Goal: Task Accomplishment & Management: Complete application form

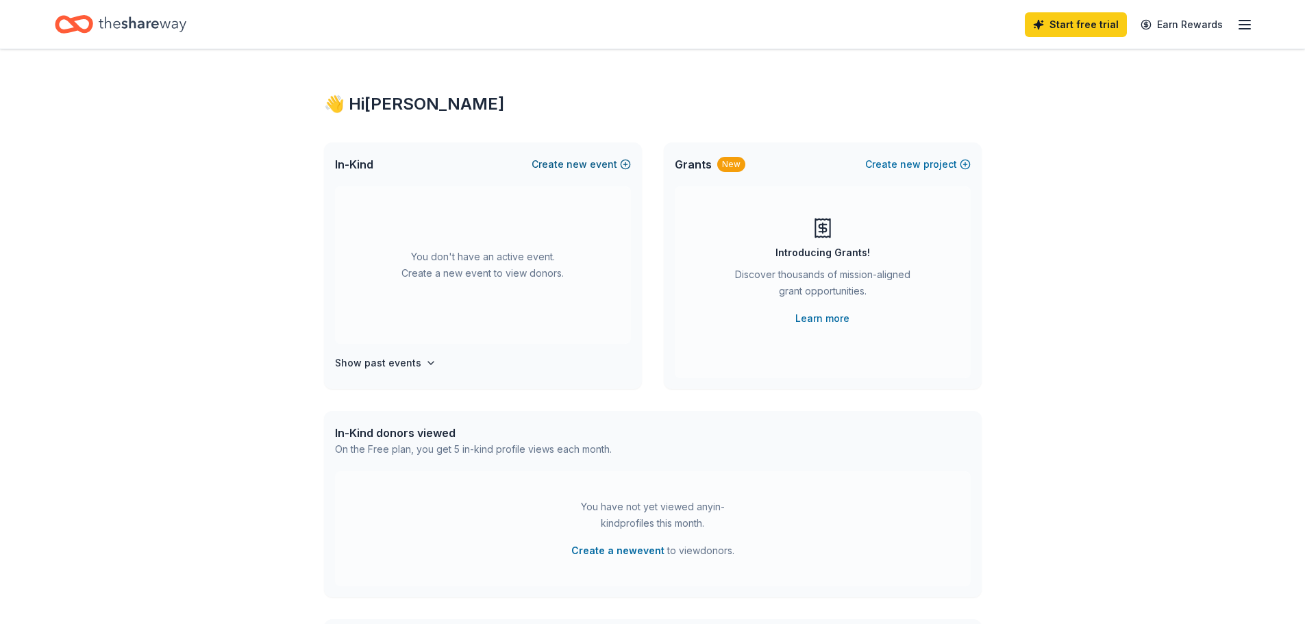
click at [596, 166] on button "Create new event" at bounding box center [580, 164] width 99 height 16
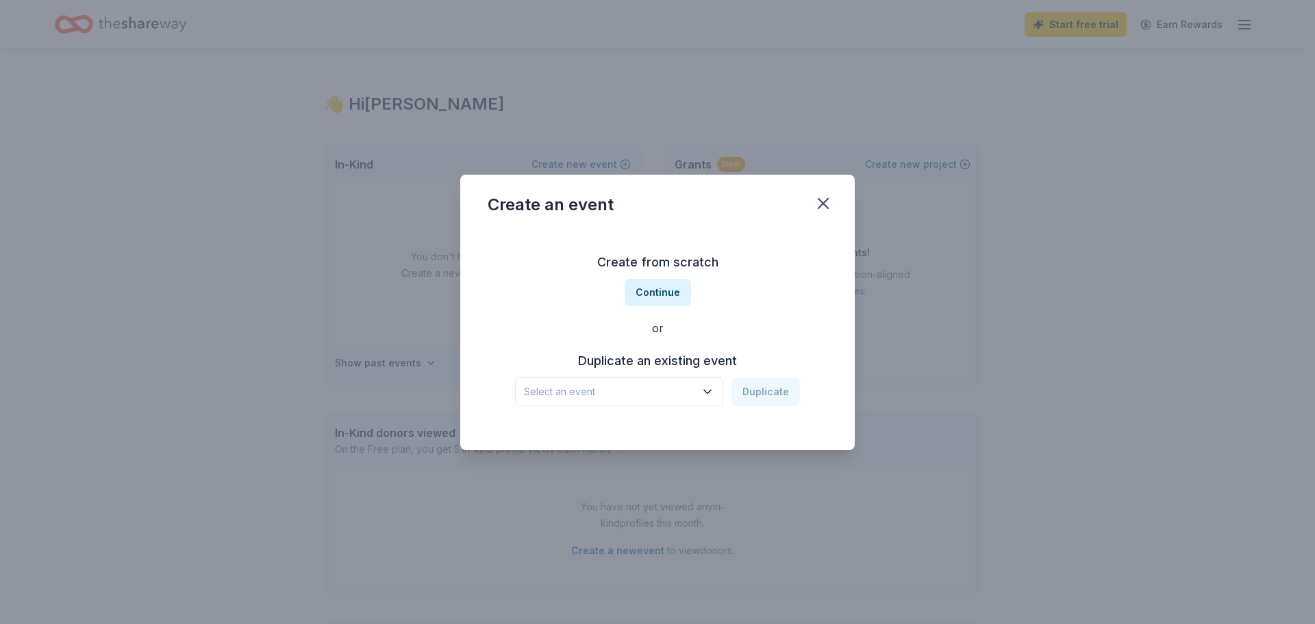
click at [704, 400] on button "Select an event" at bounding box center [619, 391] width 208 height 29
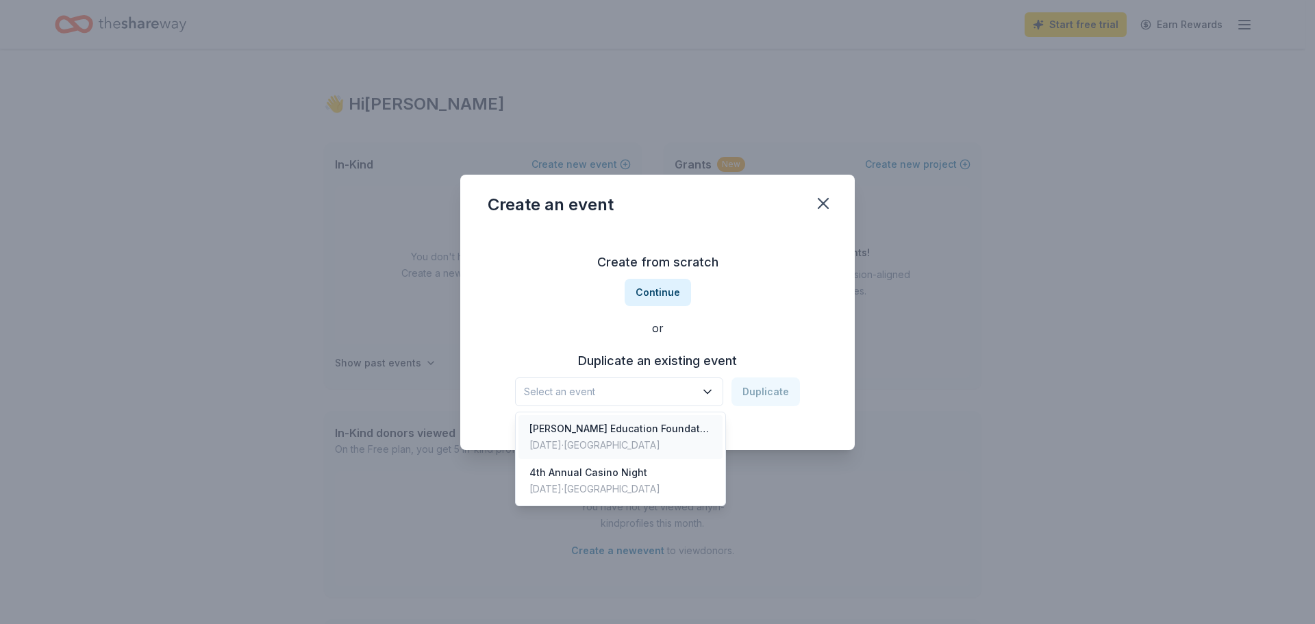
click at [676, 433] on div "[PERSON_NAME] Education Foundation Gala & Auction" at bounding box center [620, 429] width 182 height 16
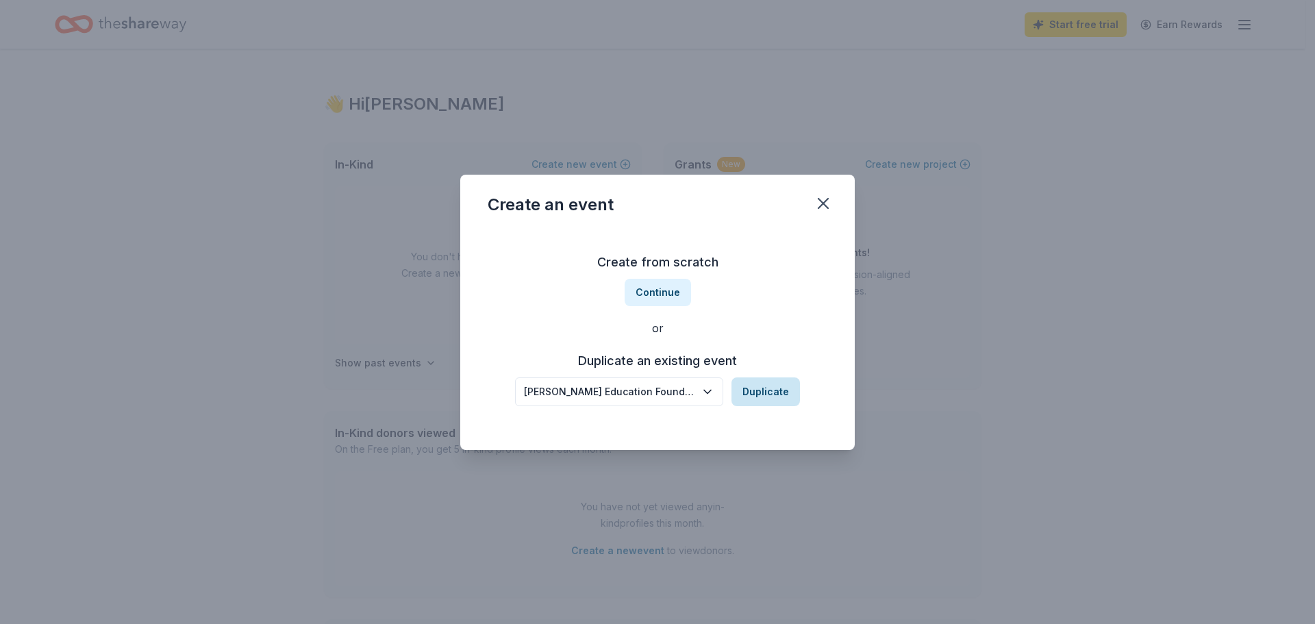
click at [762, 390] on button "Duplicate" at bounding box center [765, 391] width 68 height 29
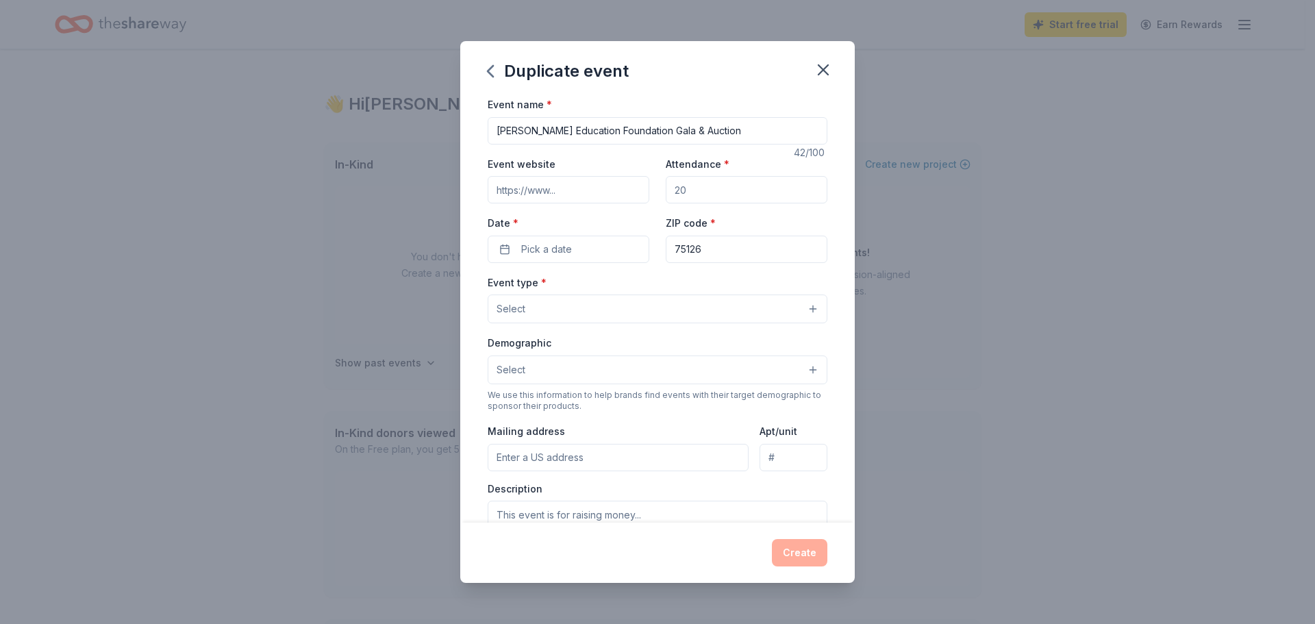
click at [575, 190] on input "Event website" at bounding box center [569, 189] width 162 height 27
drag, startPoint x: 610, startPoint y: 190, endPoint x: 347, endPoint y: 182, distance: 263.8
click at [354, 185] on div "Duplicate event Event name * [PERSON_NAME] Education Foundation Gala & Auction …" at bounding box center [657, 312] width 1315 height 624
paste input "[URL][DOMAIN_NAME]"
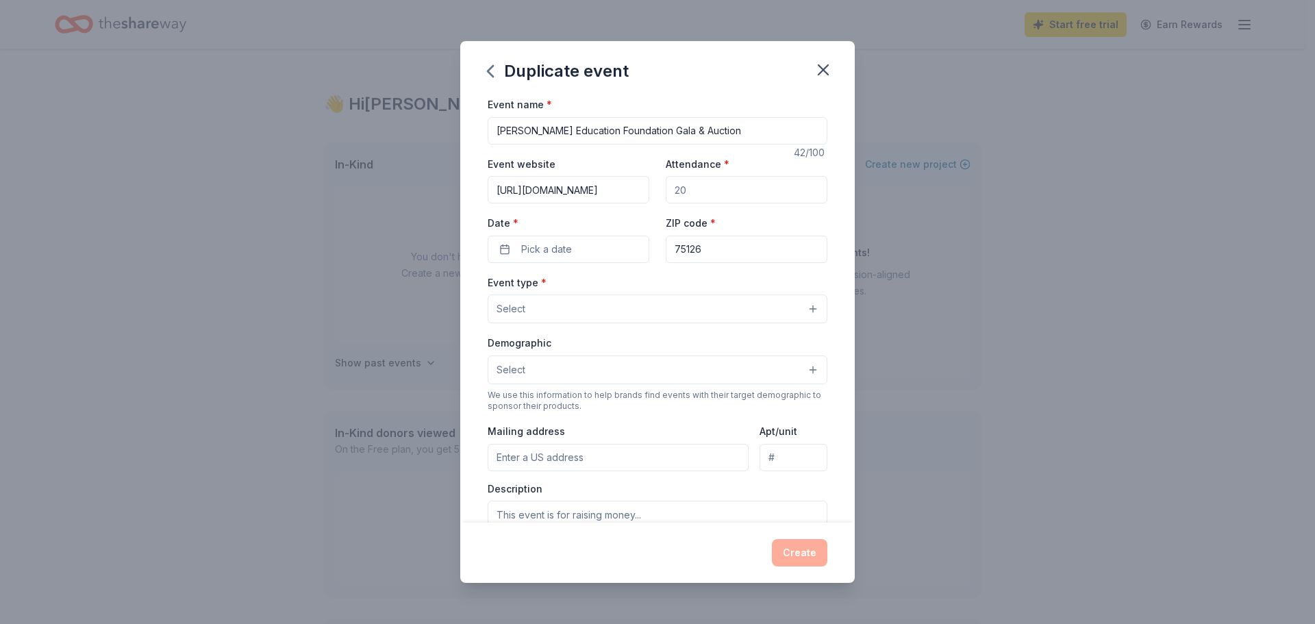
type input "[URL][DOMAIN_NAME]"
drag, startPoint x: 725, startPoint y: 195, endPoint x: 652, endPoint y: 190, distance: 73.4
click at [652, 190] on div "Event website [URL][DOMAIN_NAME] Attendance * Date * Pick a date ZIP code * 751…" at bounding box center [658, 209] width 340 height 108
type input "300"
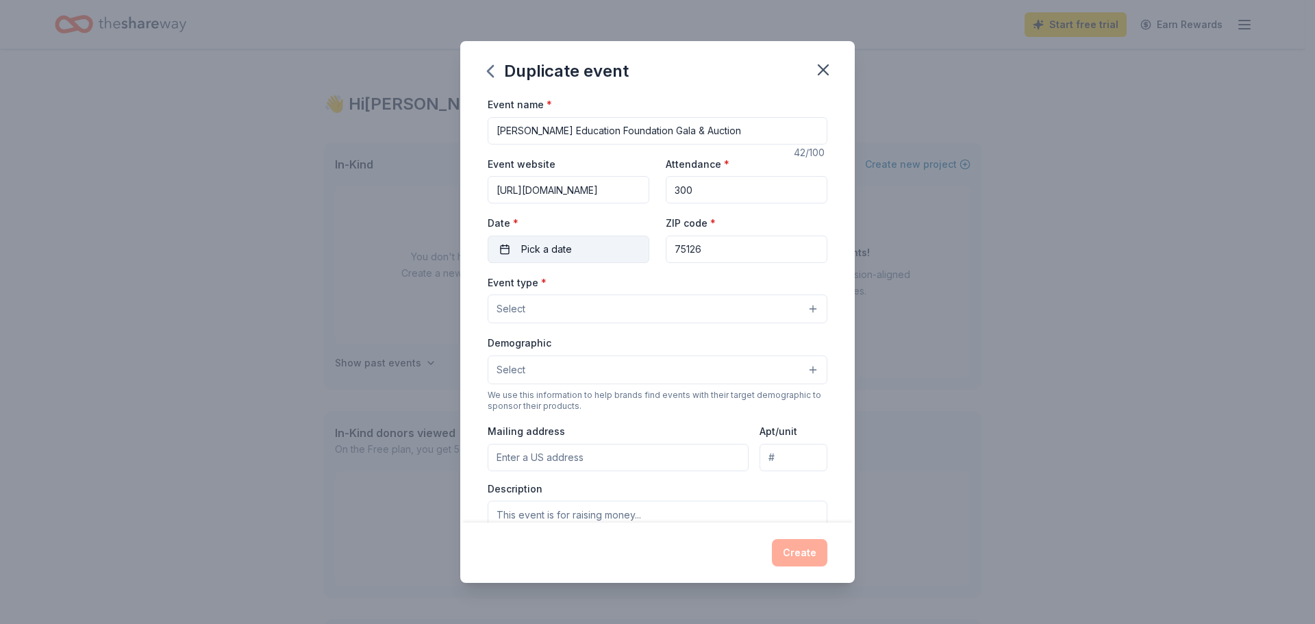
click at [563, 249] on span "Pick a date" at bounding box center [546, 249] width 51 height 16
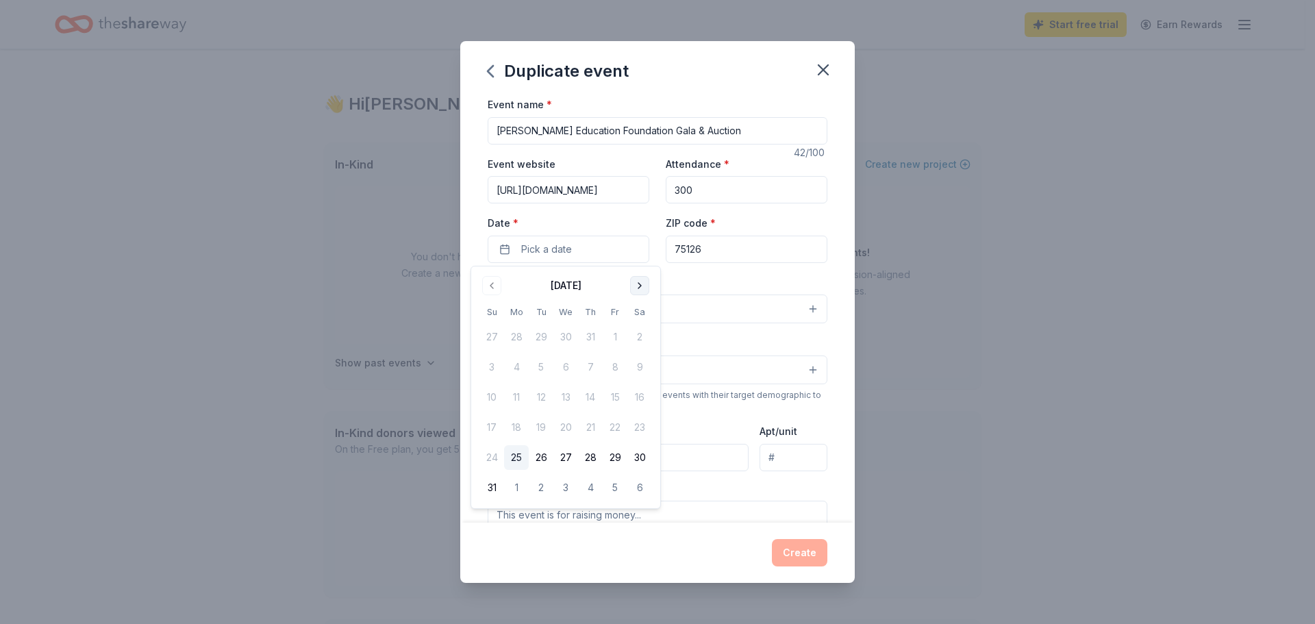
click at [636, 283] on button "Go to next month" at bounding box center [639, 285] width 19 height 19
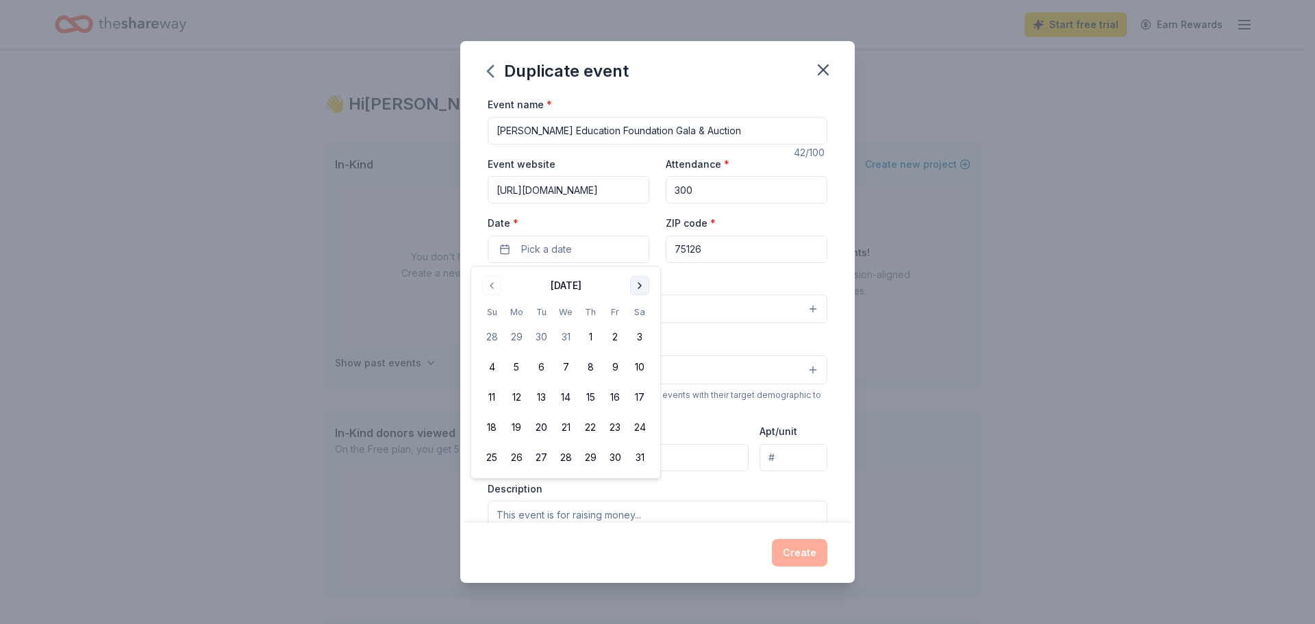
click at [642, 290] on button "Go to next month" at bounding box center [639, 285] width 19 height 19
click at [642, 336] on button "7" at bounding box center [639, 337] width 25 height 25
click at [739, 281] on div "Event type * Select" at bounding box center [658, 299] width 340 height 50
click at [631, 304] on button "Select" at bounding box center [658, 309] width 340 height 29
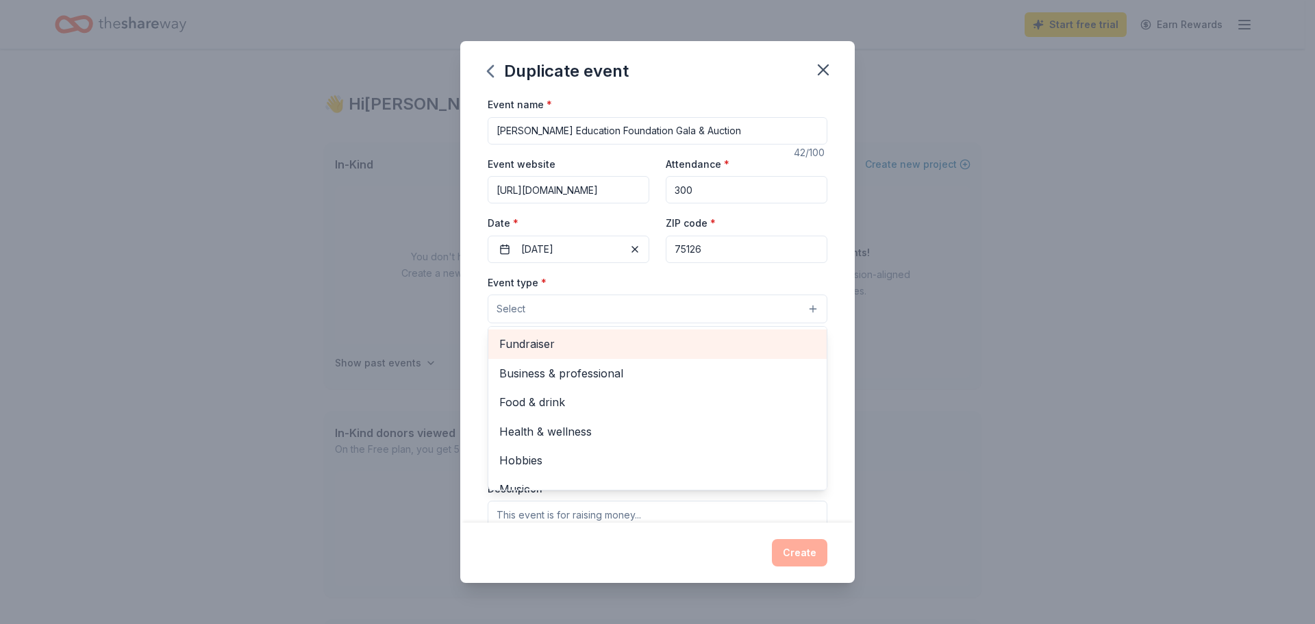
click at [633, 345] on span "Fundraiser" at bounding box center [657, 344] width 316 height 18
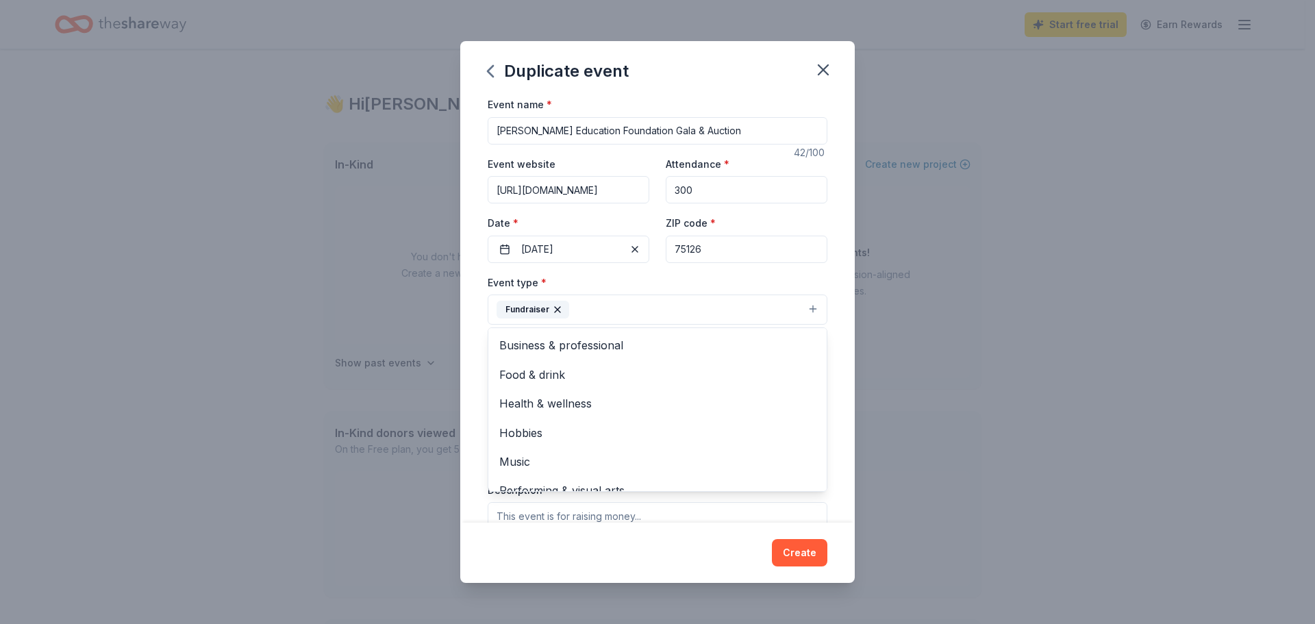
click at [672, 279] on div "Event type * Fundraiser Business & professional Food & drink Health & wellness …" at bounding box center [658, 299] width 340 height 51
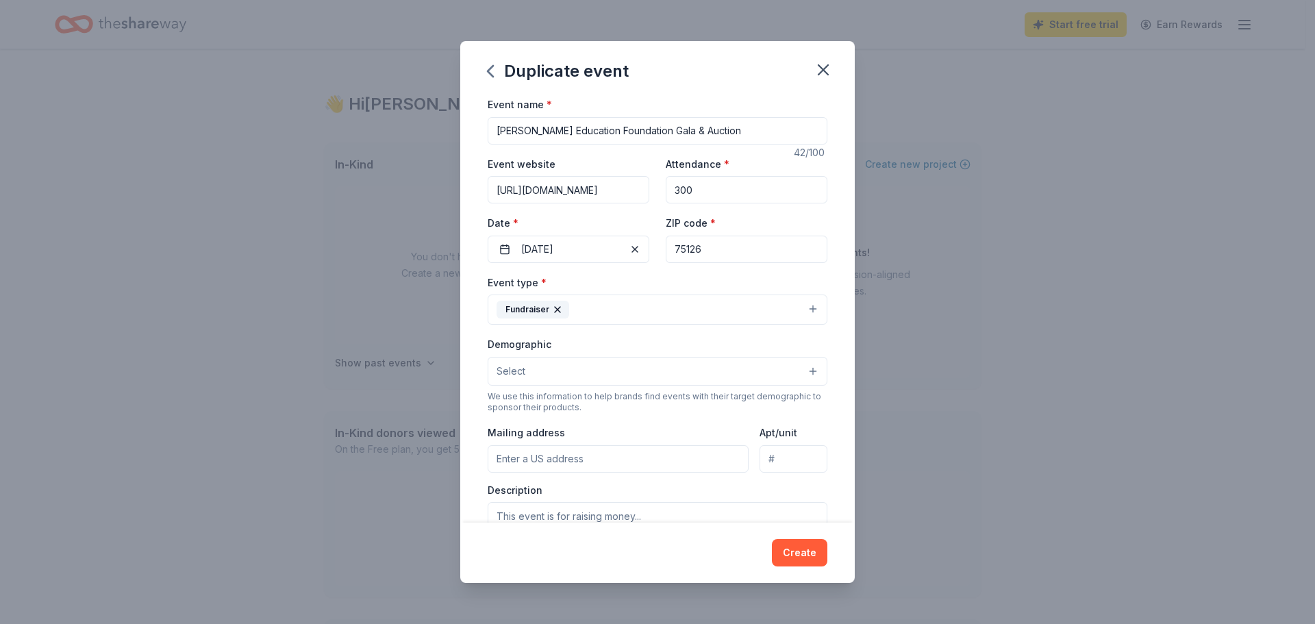
click at [671, 305] on button "Fundraiser" at bounding box center [658, 310] width 340 height 30
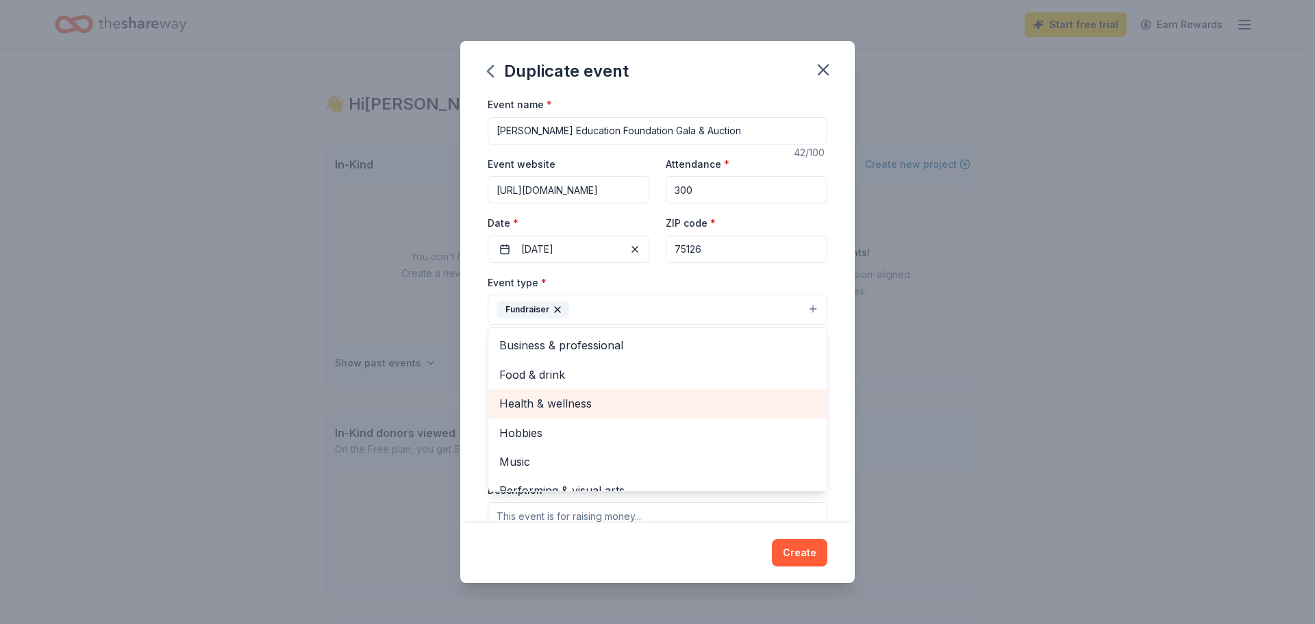
scroll to position [16, 0]
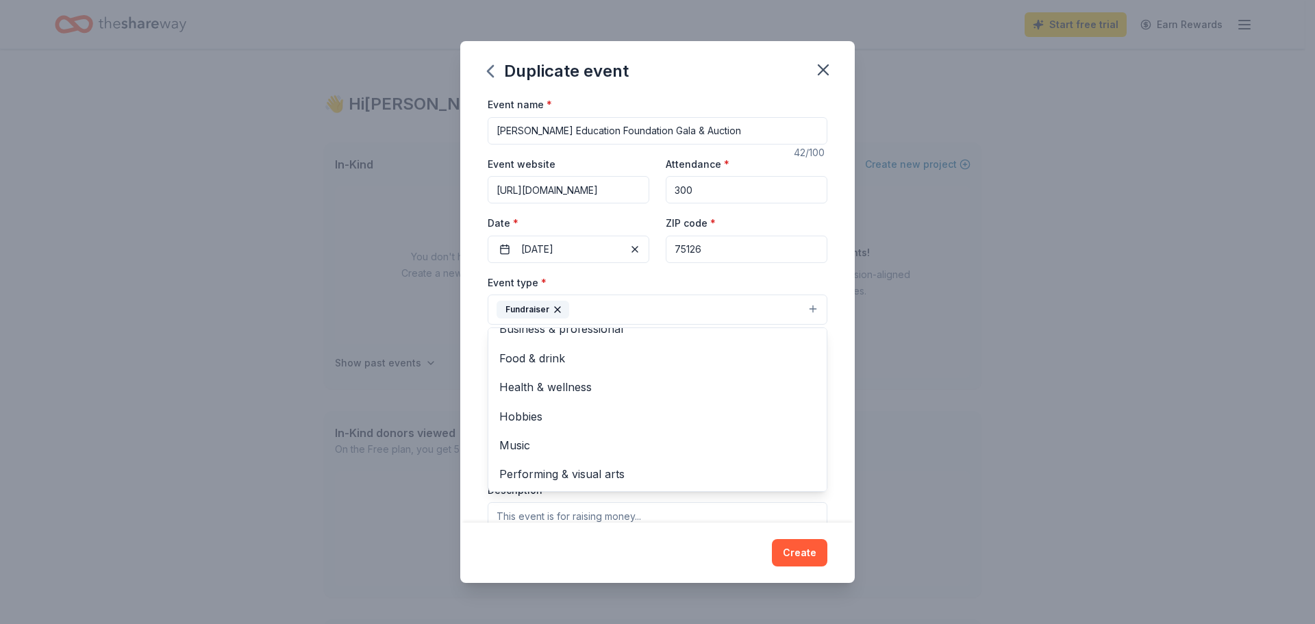
click at [675, 277] on div "Event type * Fundraiser Business & professional Food & drink Health & wellness …" at bounding box center [658, 299] width 340 height 51
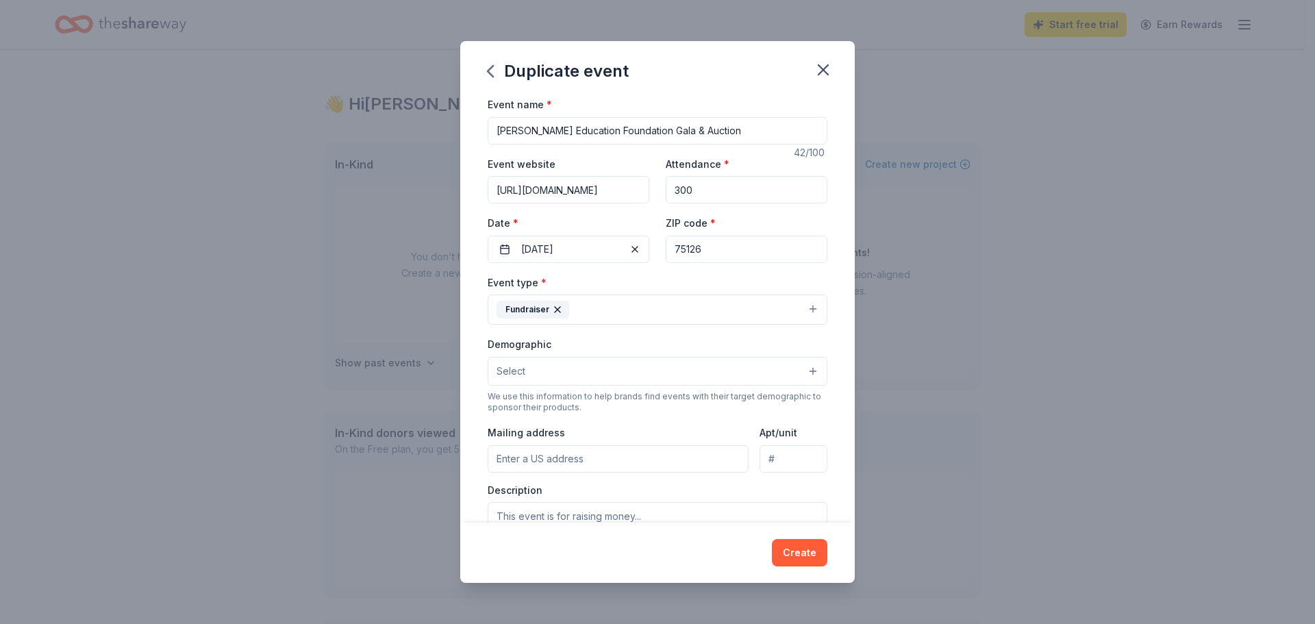
drag, startPoint x: 638, startPoint y: 391, endPoint x: 650, endPoint y: 386, distance: 13.5
click at [640, 390] on div "Demographic Select We use this information to help brands find events with thei…" at bounding box center [658, 374] width 340 height 77
click at [656, 376] on button "Select" at bounding box center [658, 371] width 340 height 29
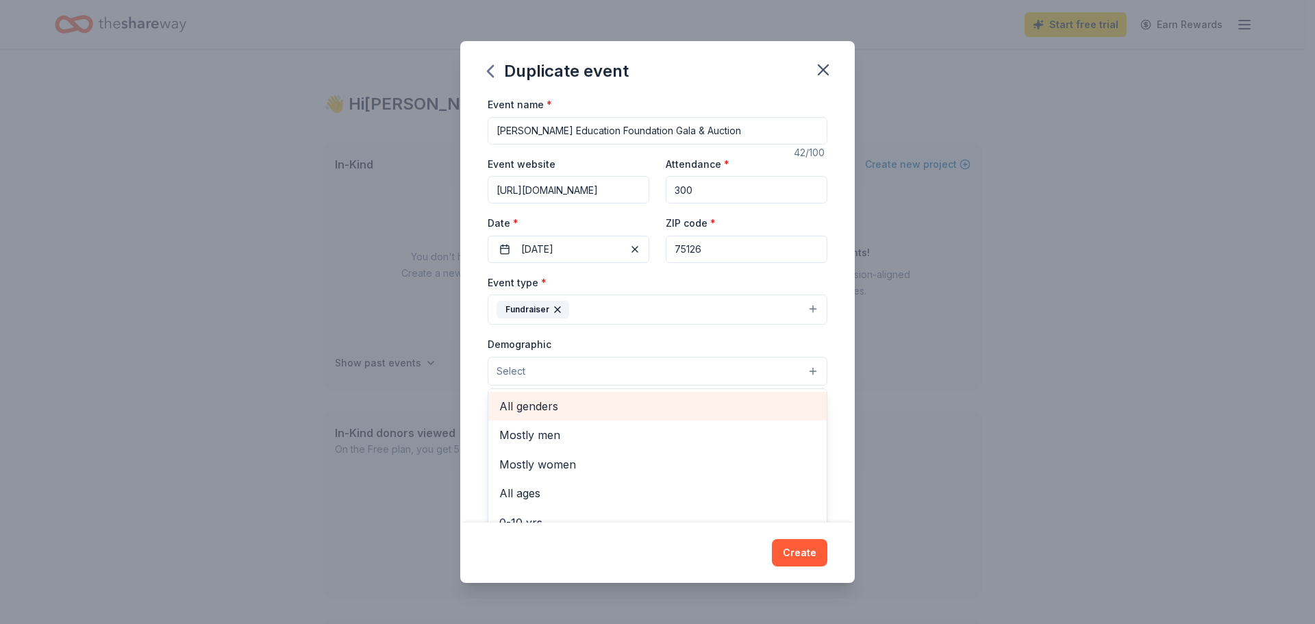
click at [643, 405] on span "All genders" at bounding box center [657, 406] width 316 height 18
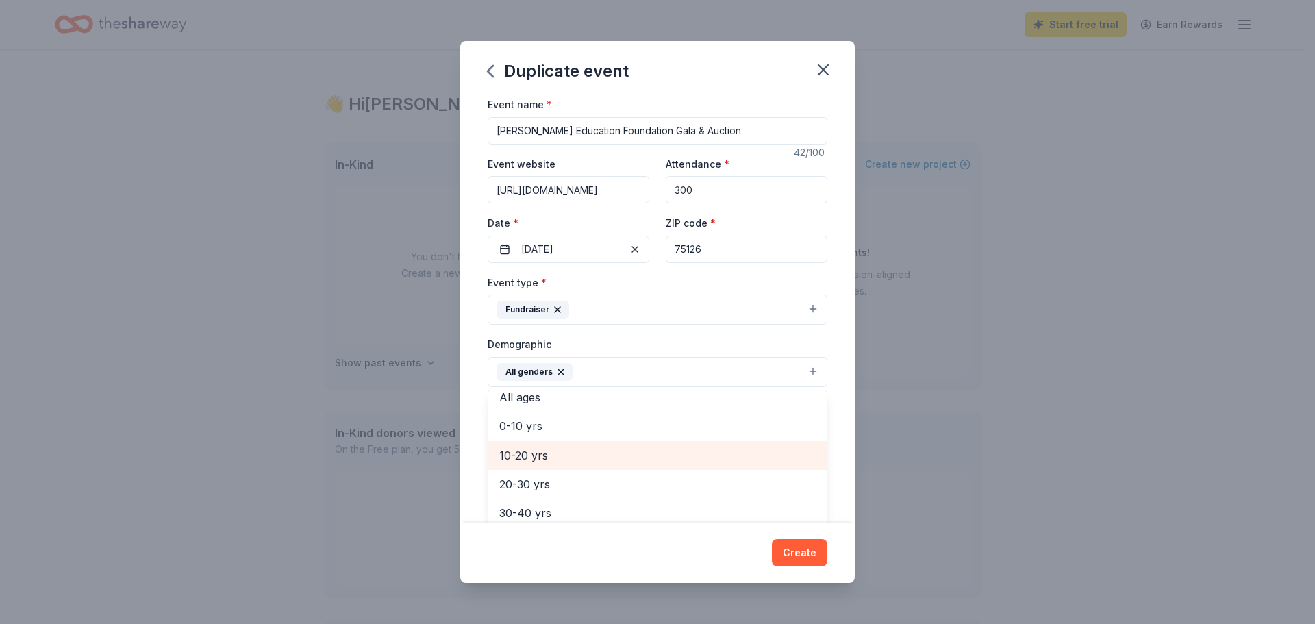
scroll to position [137, 0]
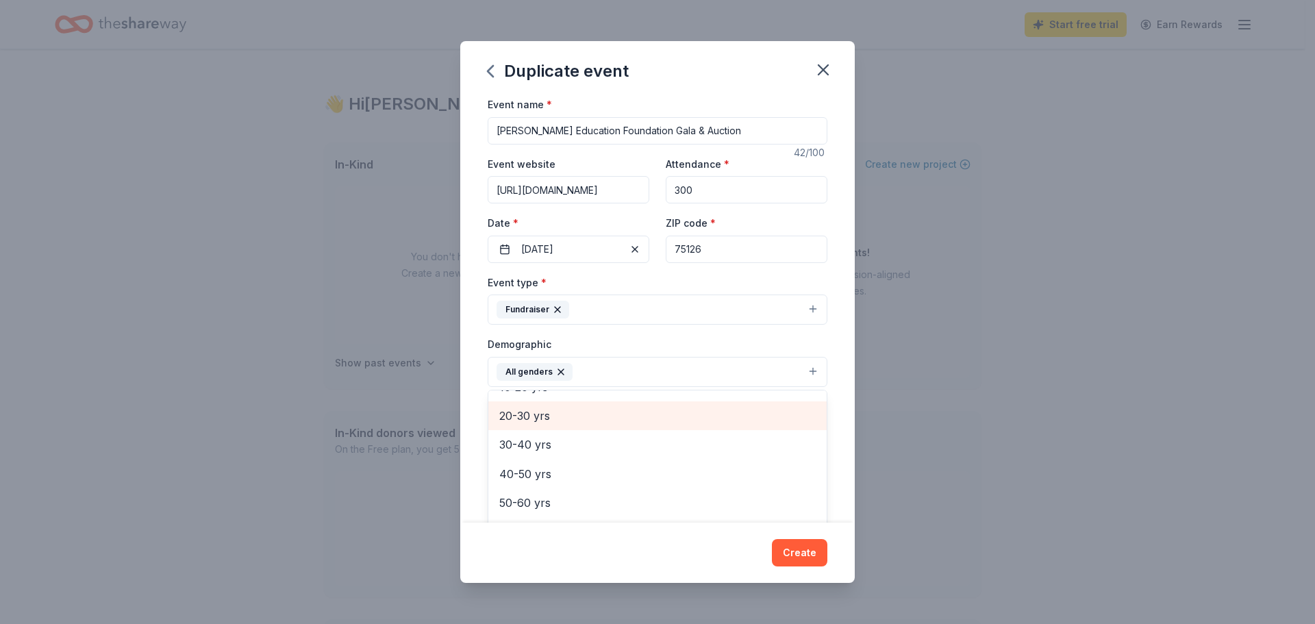
click at [593, 419] on span "20-30 yrs" at bounding box center [657, 416] width 316 height 18
click at [544, 425] on span "30-40 yrs" at bounding box center [657, 416] width 316 height 18
click at [539, 423] on span "40-50 yrs" at bounding box center [657, 420] width 316 height 18
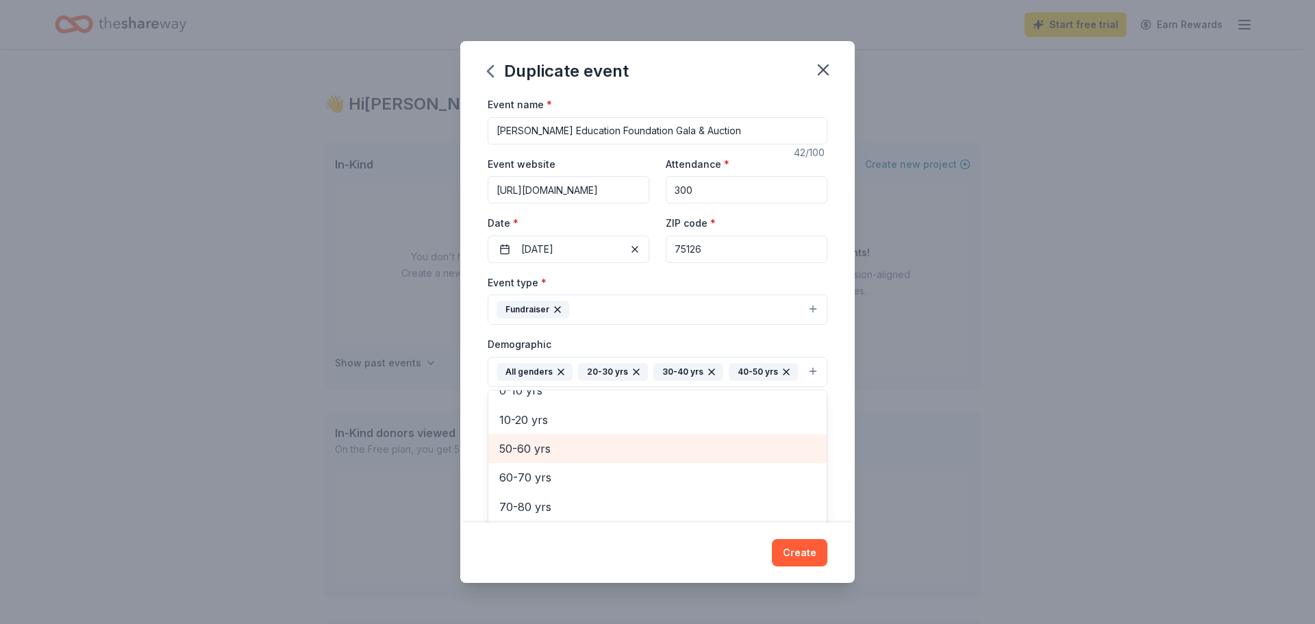
click at [538, 458] on span "50-60 yrs" at bounding box center [657, 449] width 316 height 18
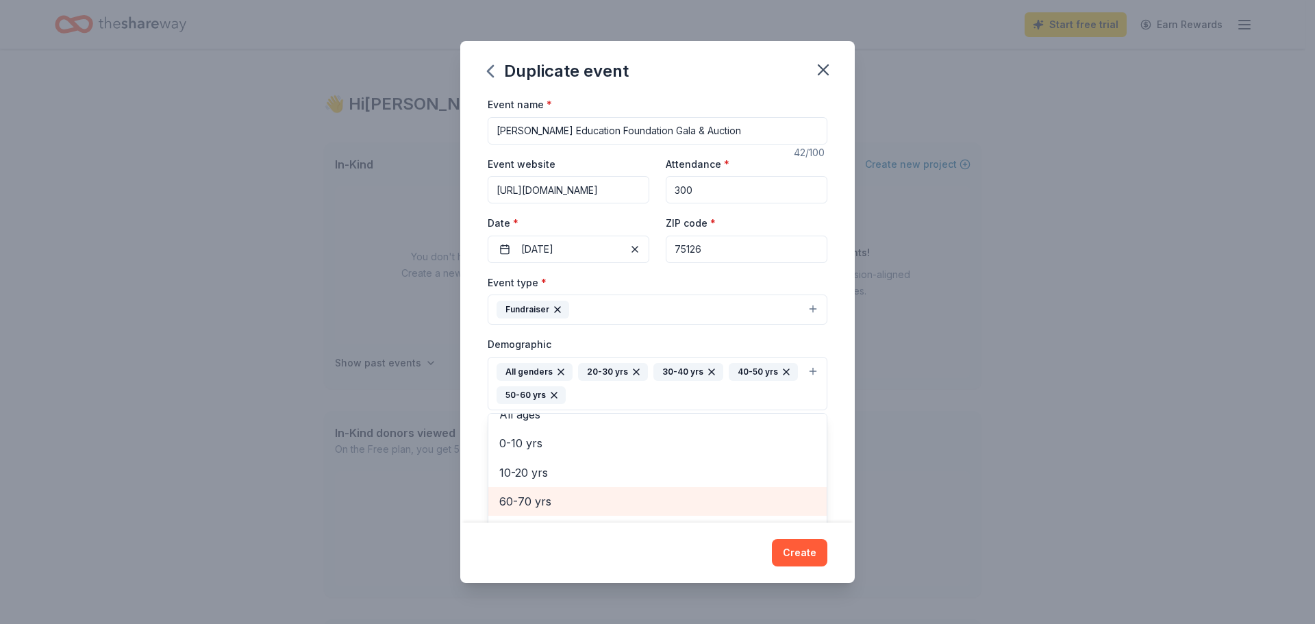
click at [537, 497] on span "60-70 yrs" at bounding box center [657, 501] width 316 height 18
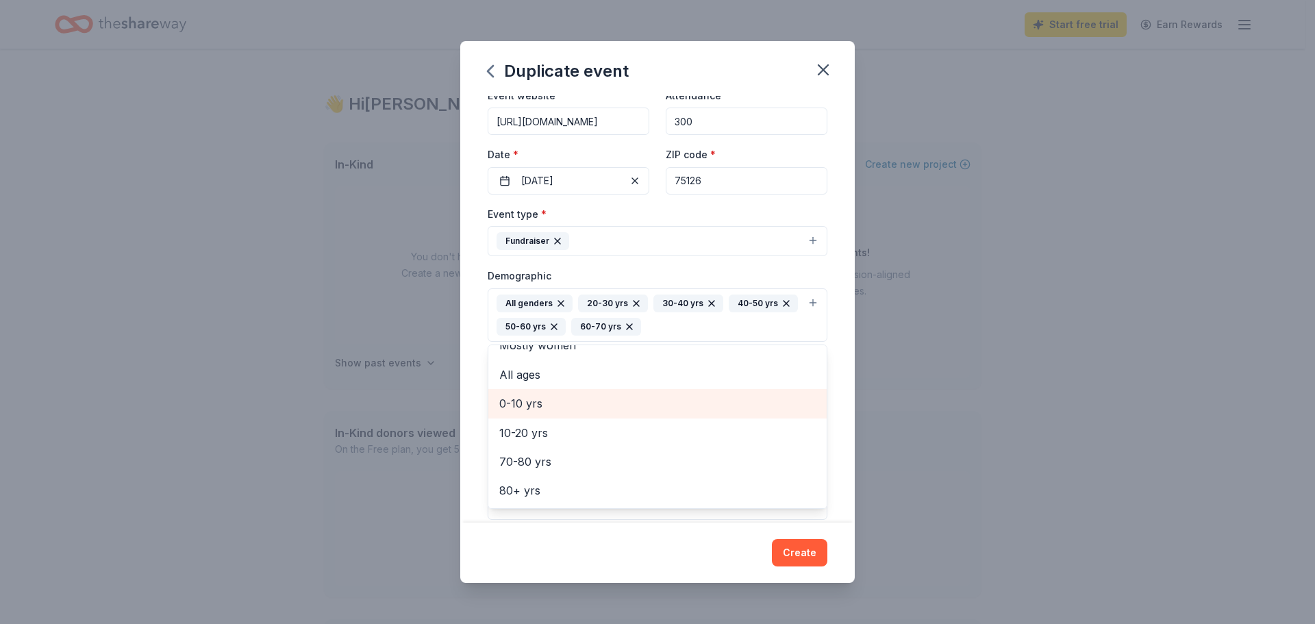
scroll to position [137, 0]
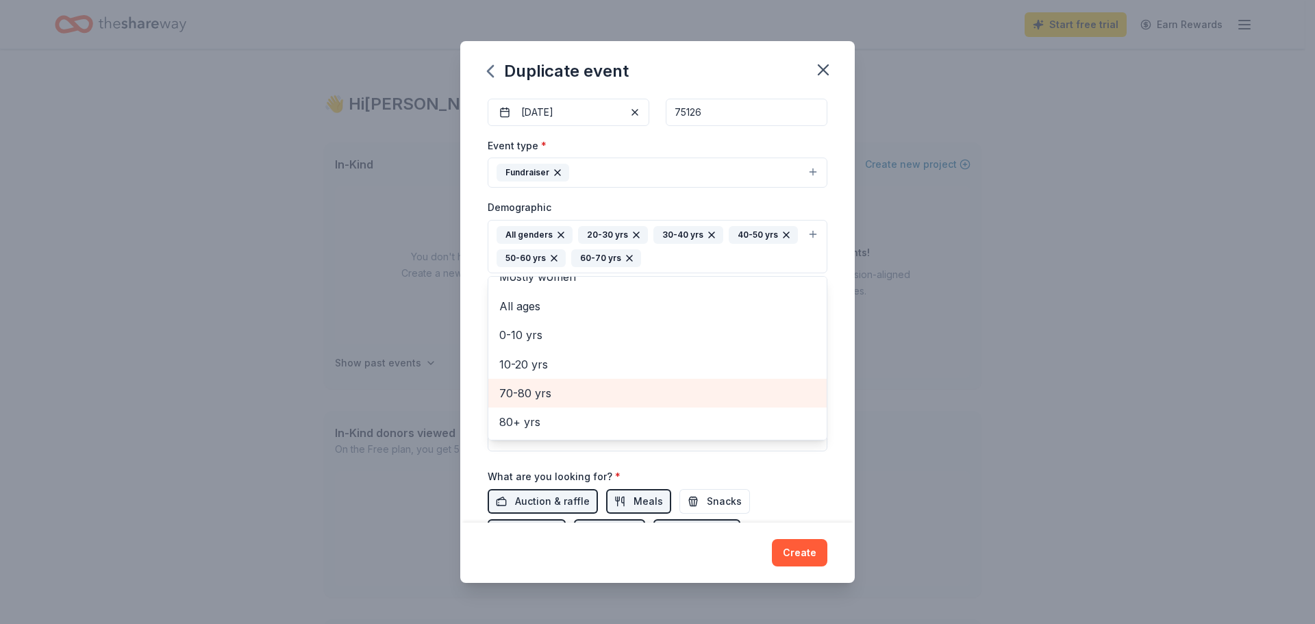
click at [533, 399] on span "70-80 yrs" at bounding box center [657, 393] width 316 height 18
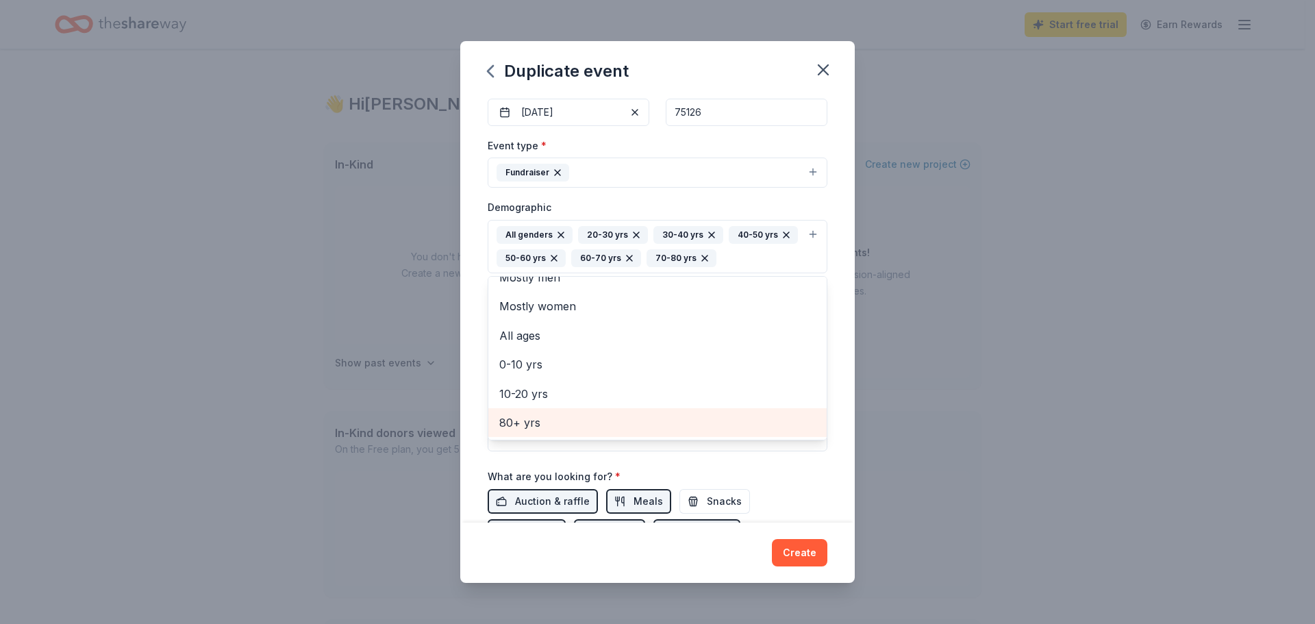
click at [529, 416] on span "80+ yrs" at bounding box center [657, 423] width 316 height 18
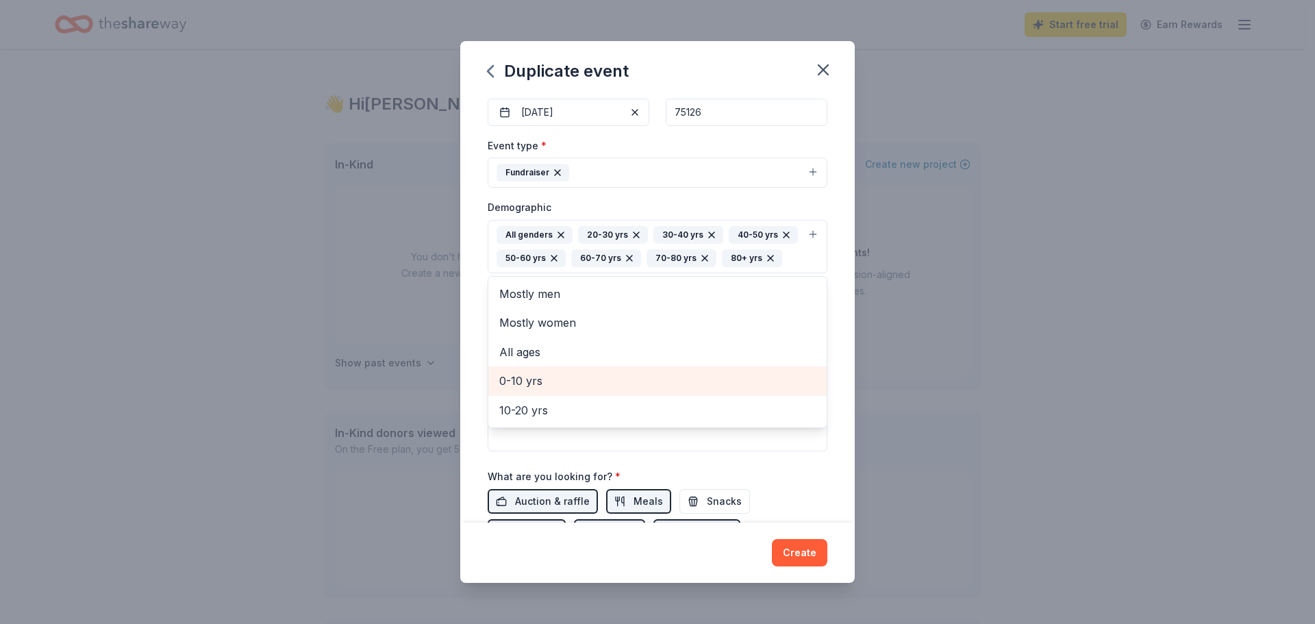
scroll to position [0, 0]
click at [477, 266] on div "Event name * [PERSON_NAME] Education Foundation Gala & Auction 42 /100 Event we…" at bounding box center [657, 309] width 395 height 427
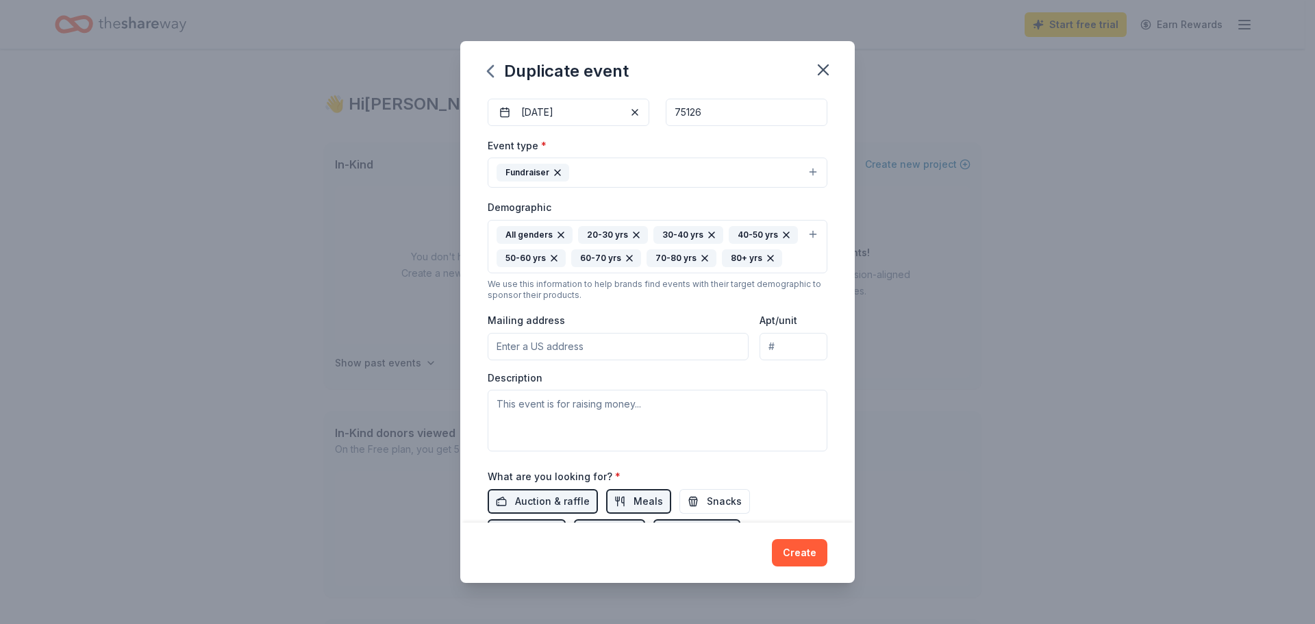
scroll to position [205, 0]
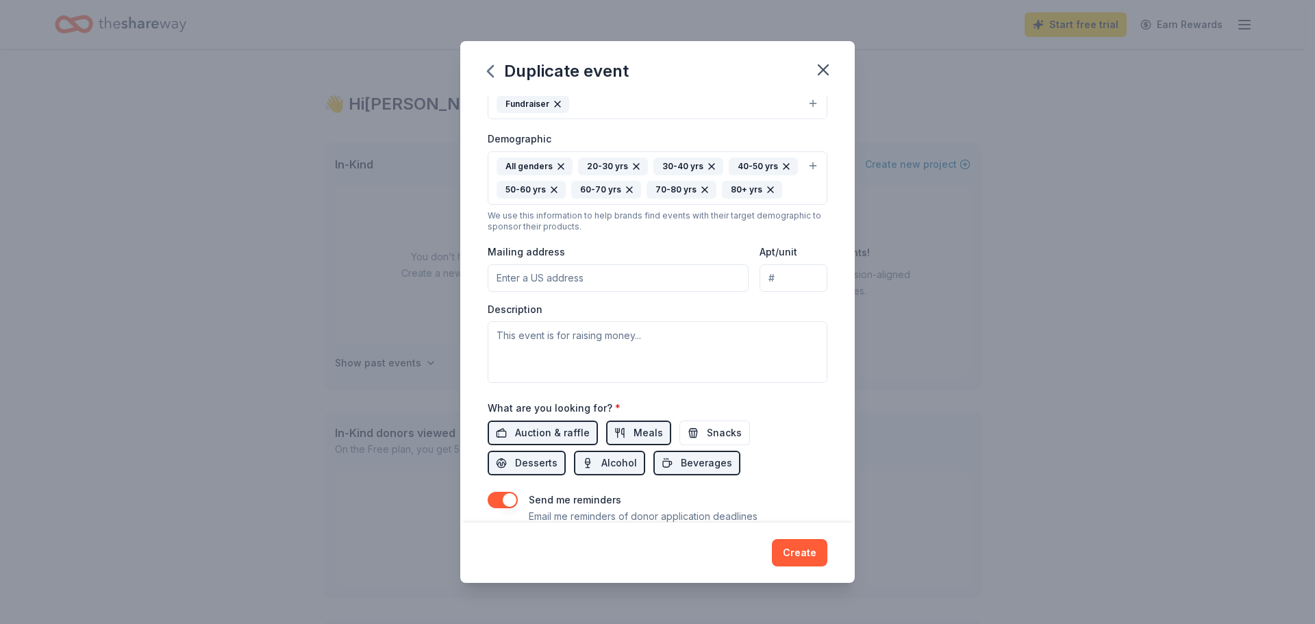
click at [612, 292] on input "Mailing address" at bounding box center [618, 277] width 261 height 27
type input "[STREET_ADDRESS][PERSON_NAME]"
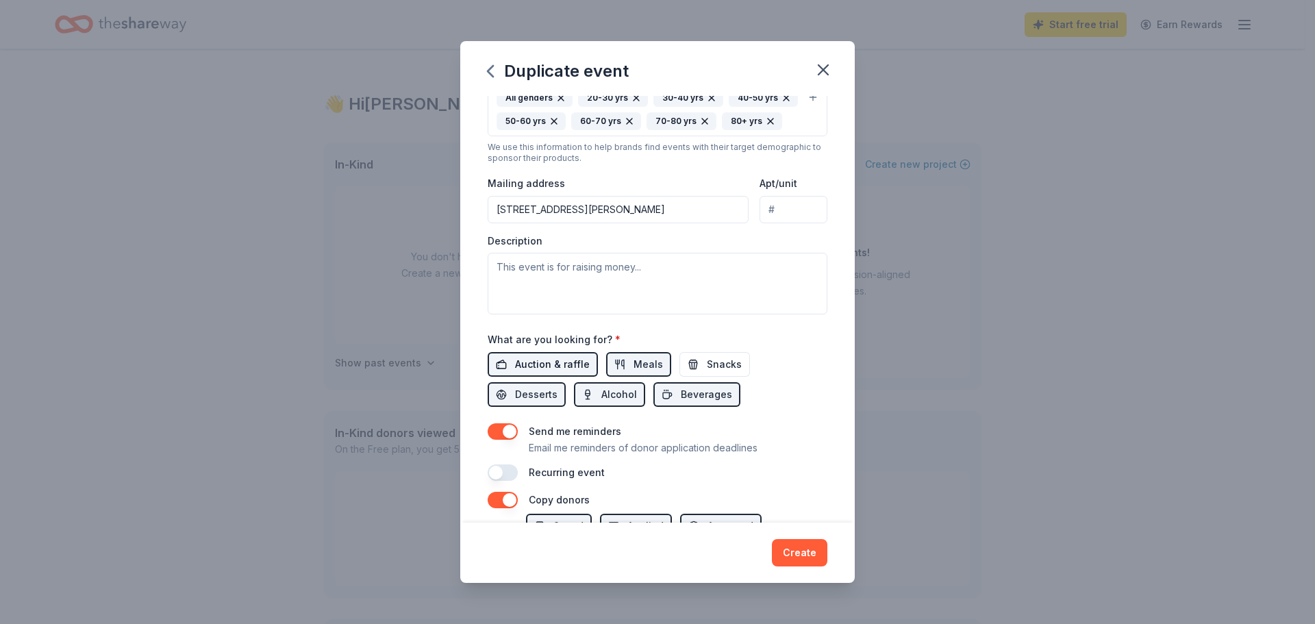
click at [540, 373] on span "Auction & raffle" at bounding box center [552, 364] width 75 height 16
click at [591, 407] on button "Alcohol" at bounding box center [609, 394] width 71 height 25
click at [710, 373] on span "Snacks" at bounding box center [724, 364] width 35 height 16
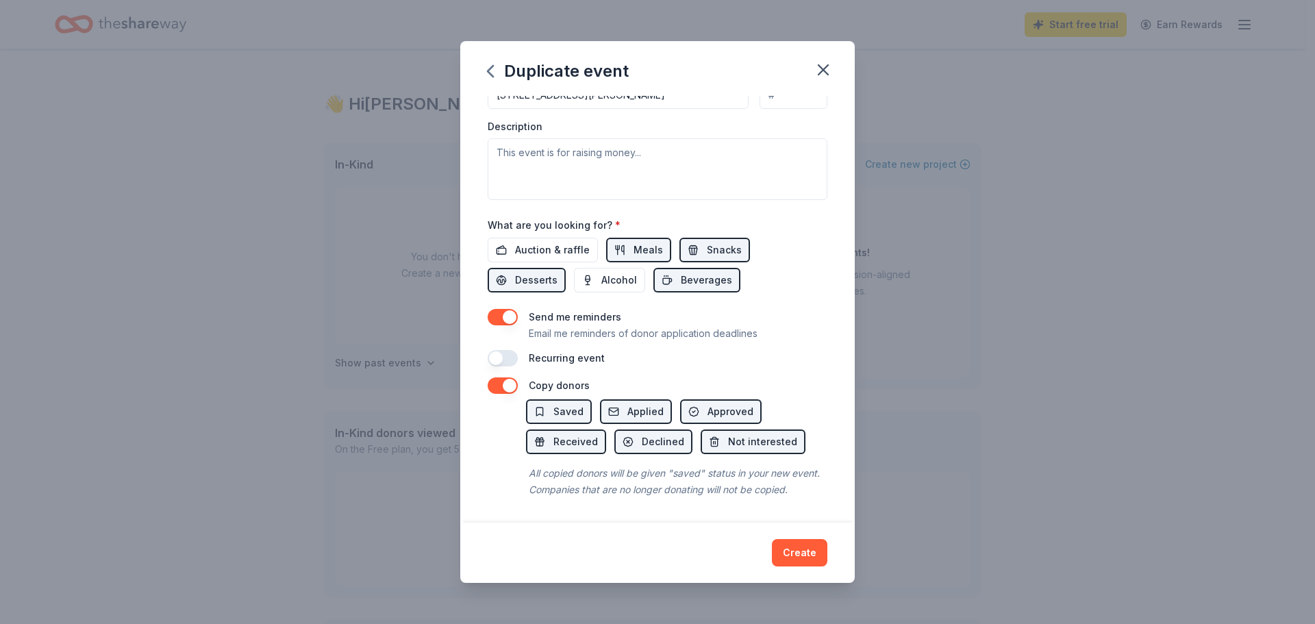
scroll to position [223, 0]
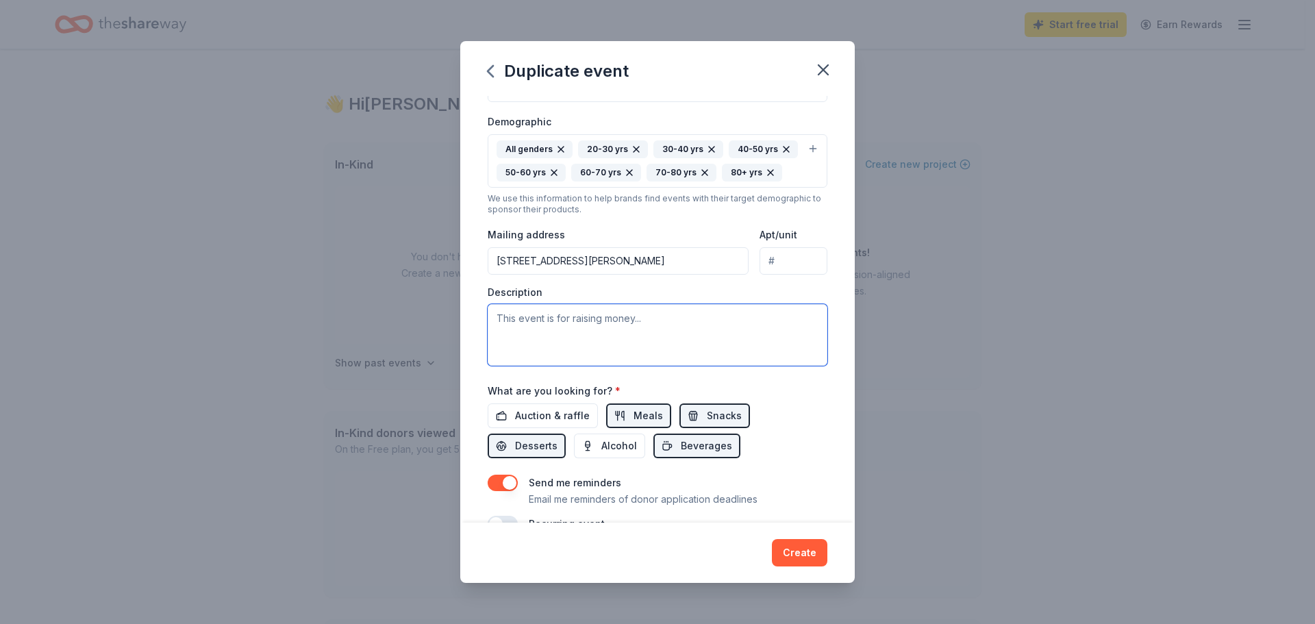
click at [581, 346] on textarea at bounding box center [658, 335] width 340 height 62
paste textarea "The [PERSON_NAME] Education Foundation will host its Annual Gala & Auction, A N…"
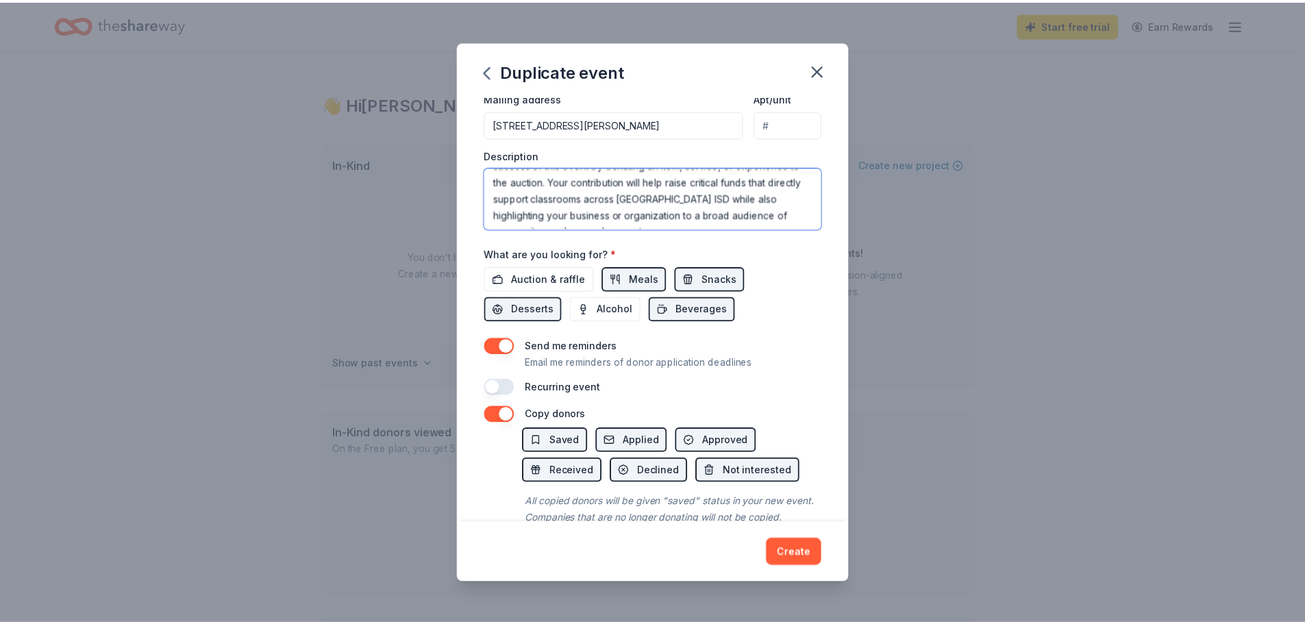
scroll to position [428, 0]
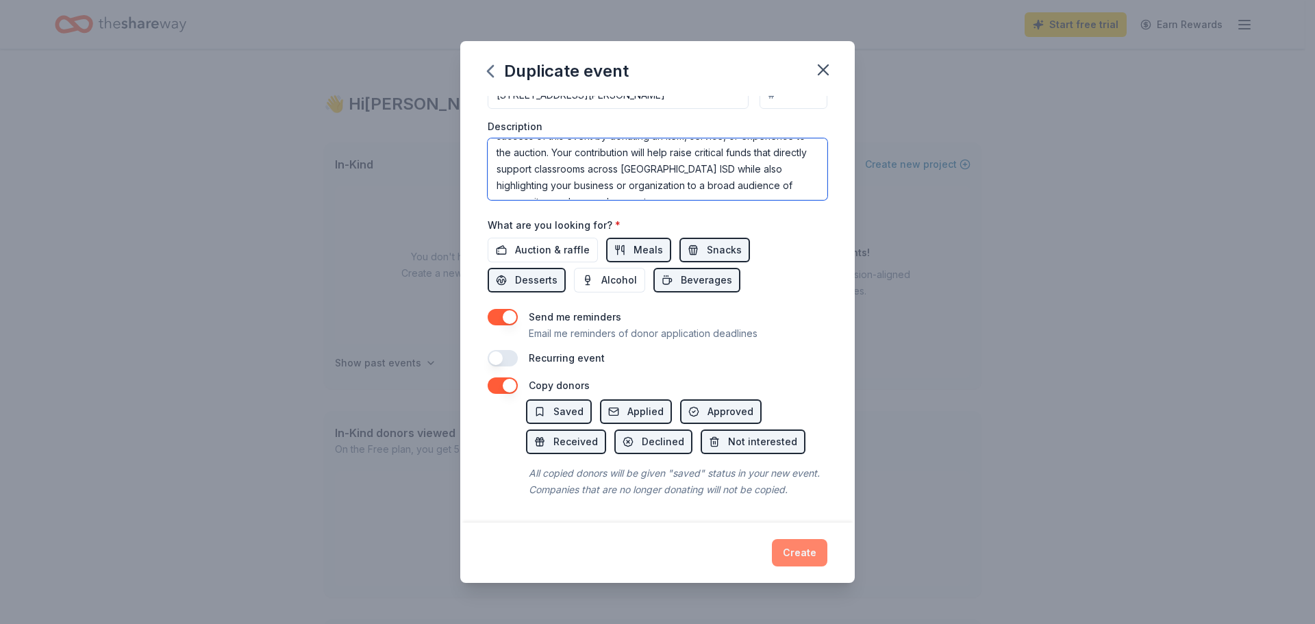
type textarea "The [PERSON_NAME] Education Foundation will host its Annual Gala & Auction, A N…"
click at [808, 550] on button "Create" at bounding box center [799, 552] width 55 height 27
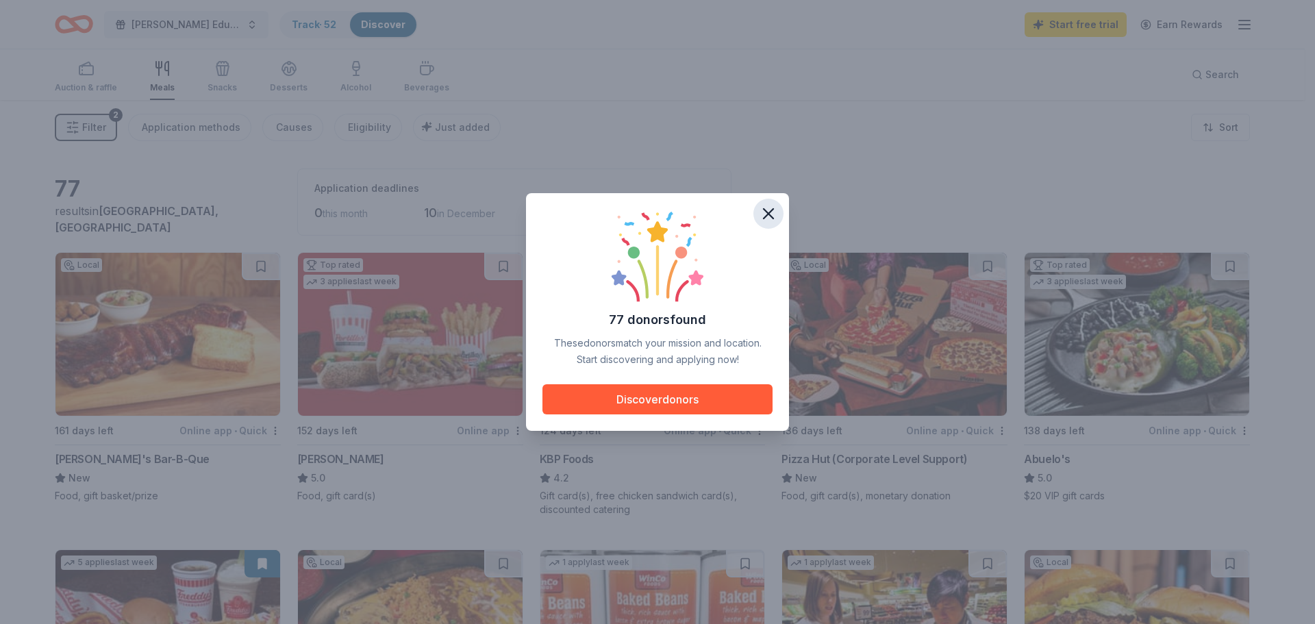
click at [773, 208] on icon "button" at bounding box center [768, 213] width 19 height 19
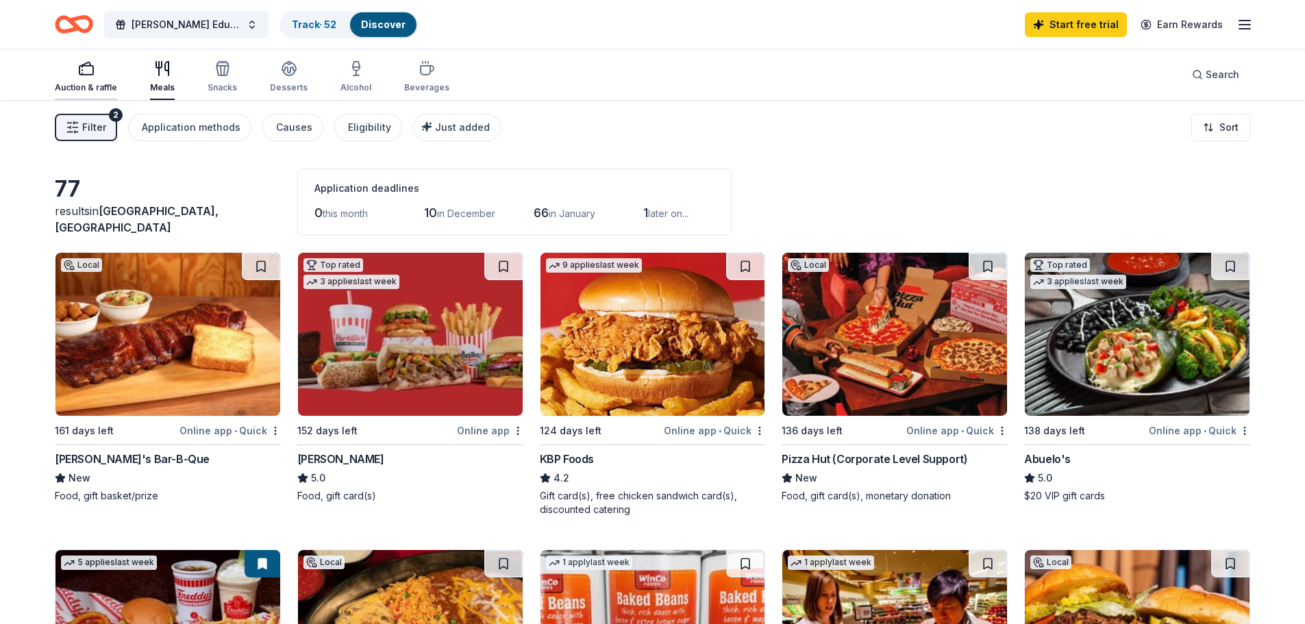
click at [94, 77] on div "Auction & raffle" at bounding box center [86, 76] width 62 height 33
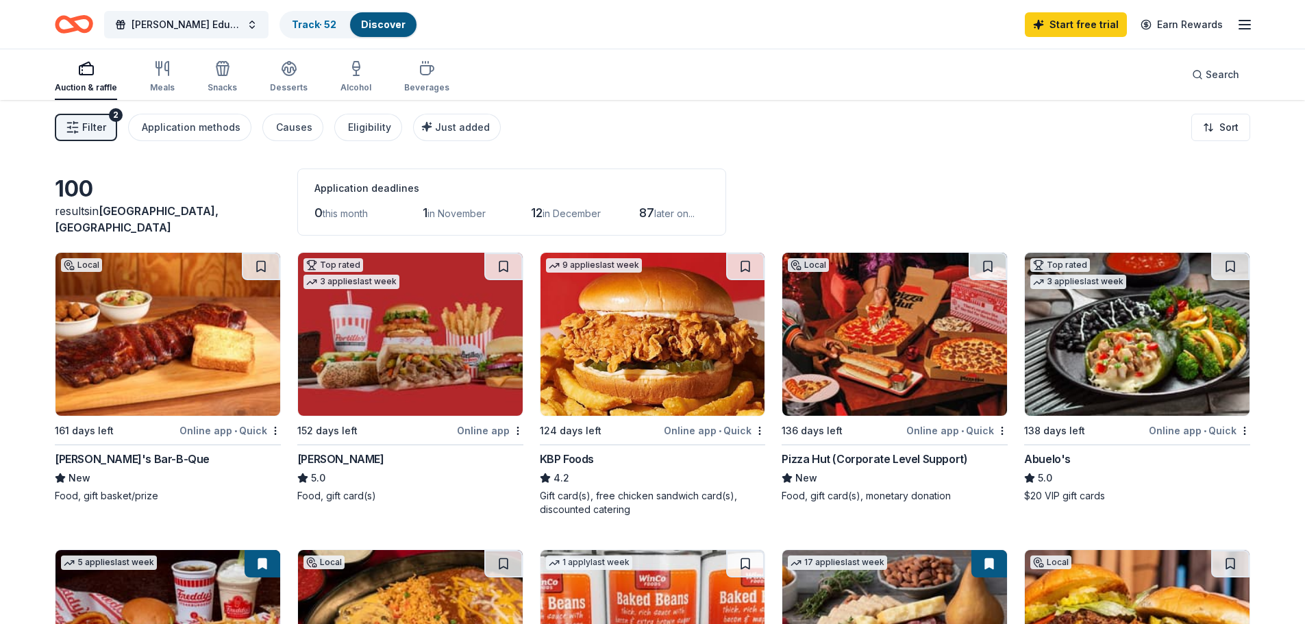
click at [99, 134] on span "Filter" at bounding box center [94, 127] width 24 height 16
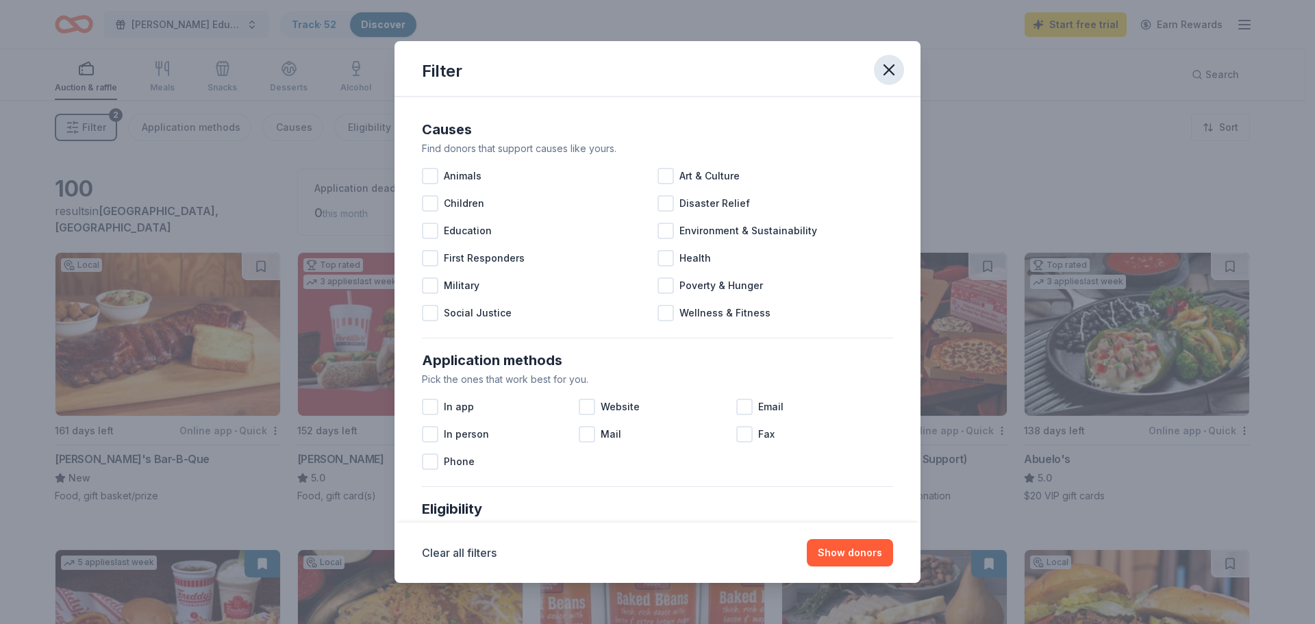
click at [889, 69] on icon "button" at bounding box center [889, 70] width 10 height 10
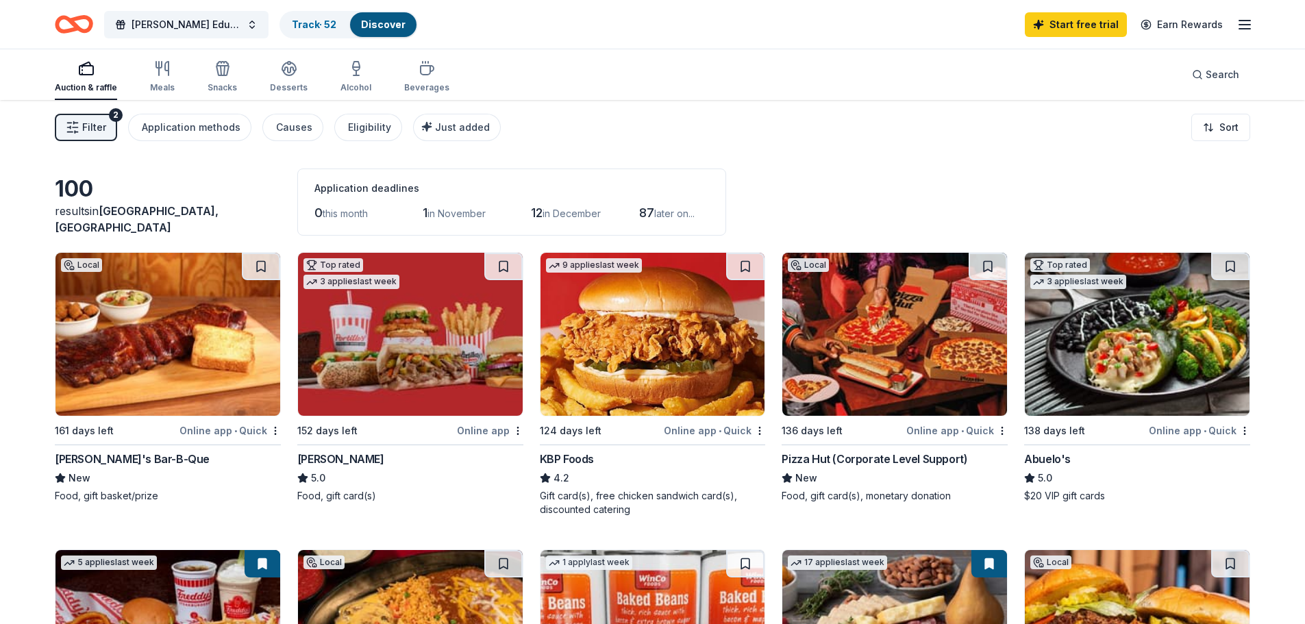
click at [101, 130] on span "Filter" at bounding box center [94, 127] width 24 height 16
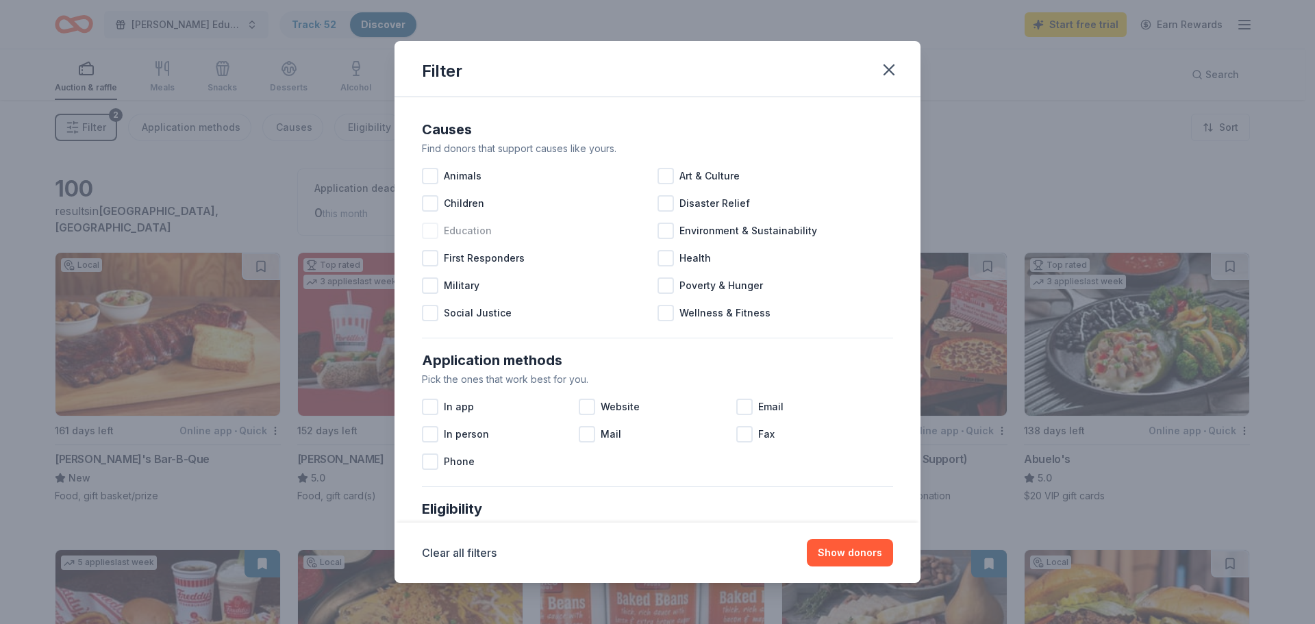
click at [436, 227] on div at bounding box center [430, 231] width 16 height 16
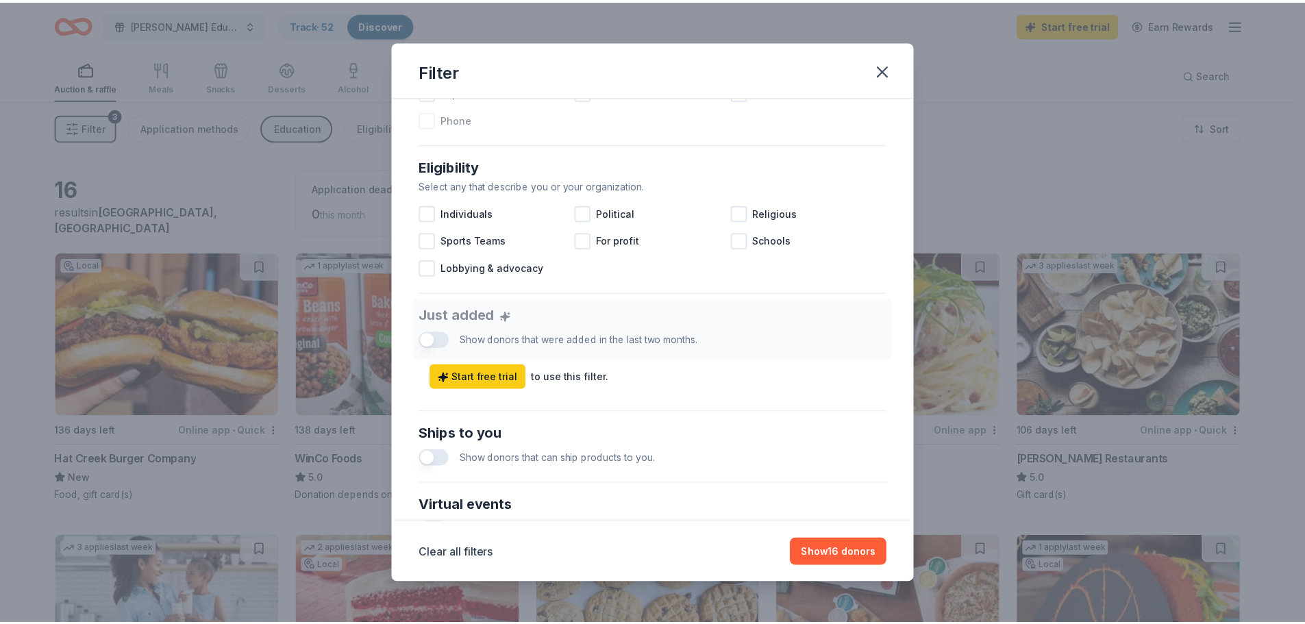
scroll to position [411, 0]
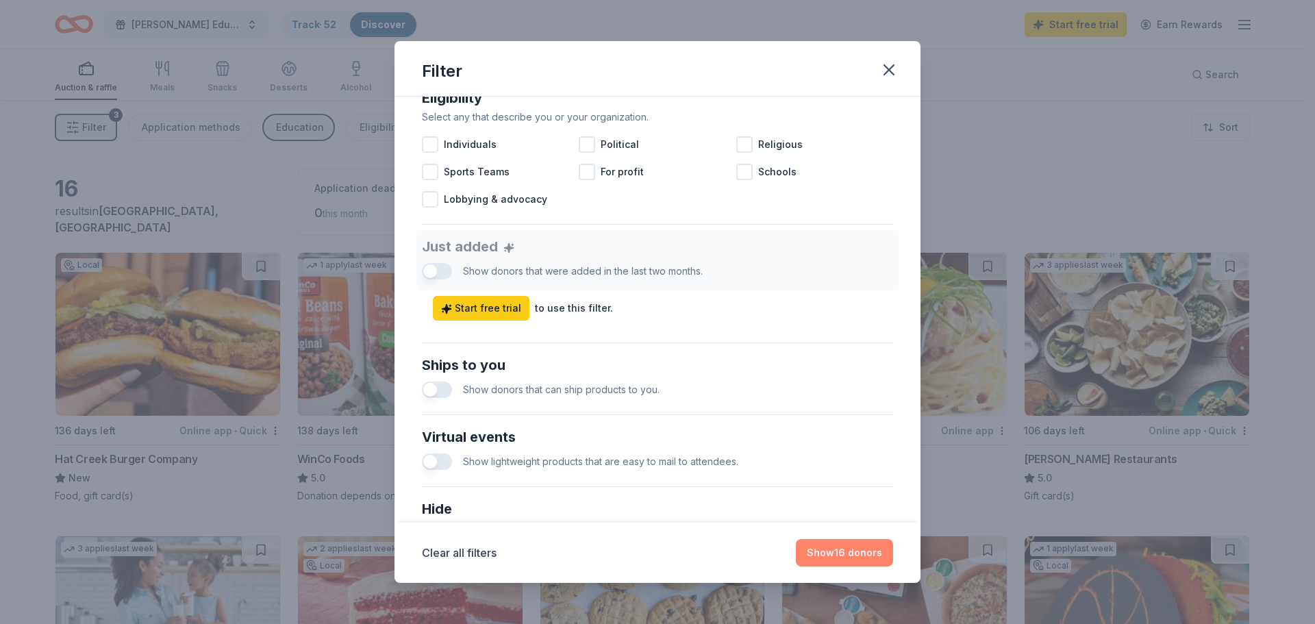
click at [867, 561] on button "Show 16 donors" at bounding box center [844, 552] width 97 height 27
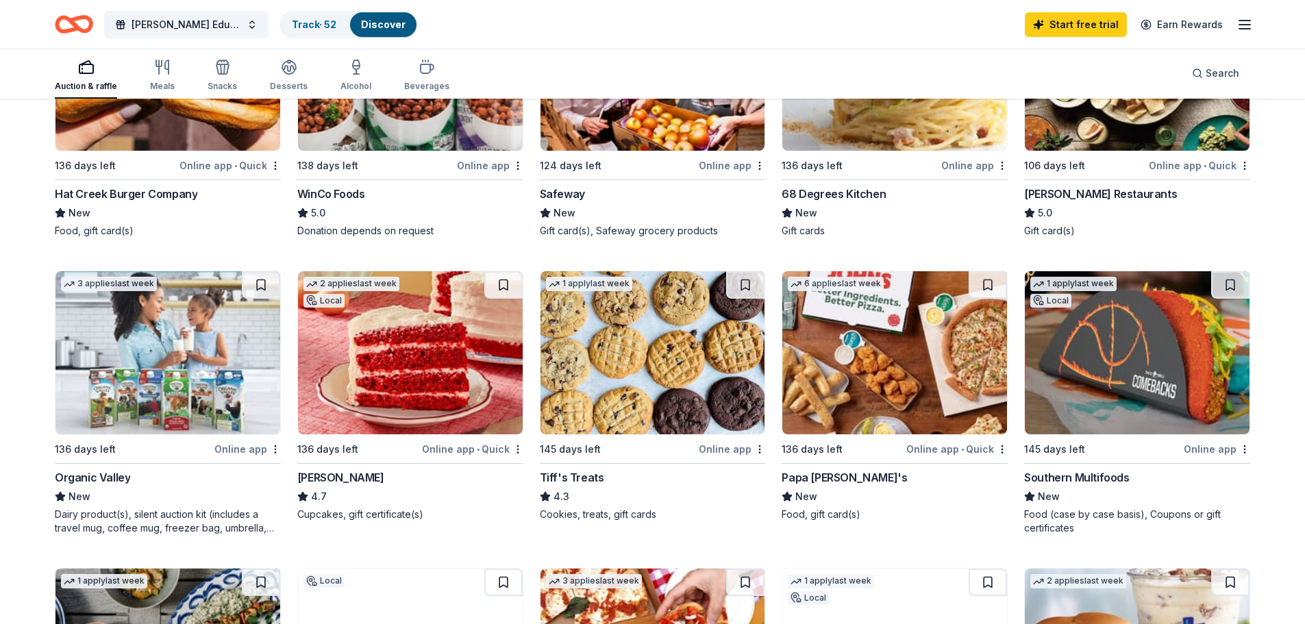
scroll to position [0, 0]
